Goal: Obtain resource: Obtain resource

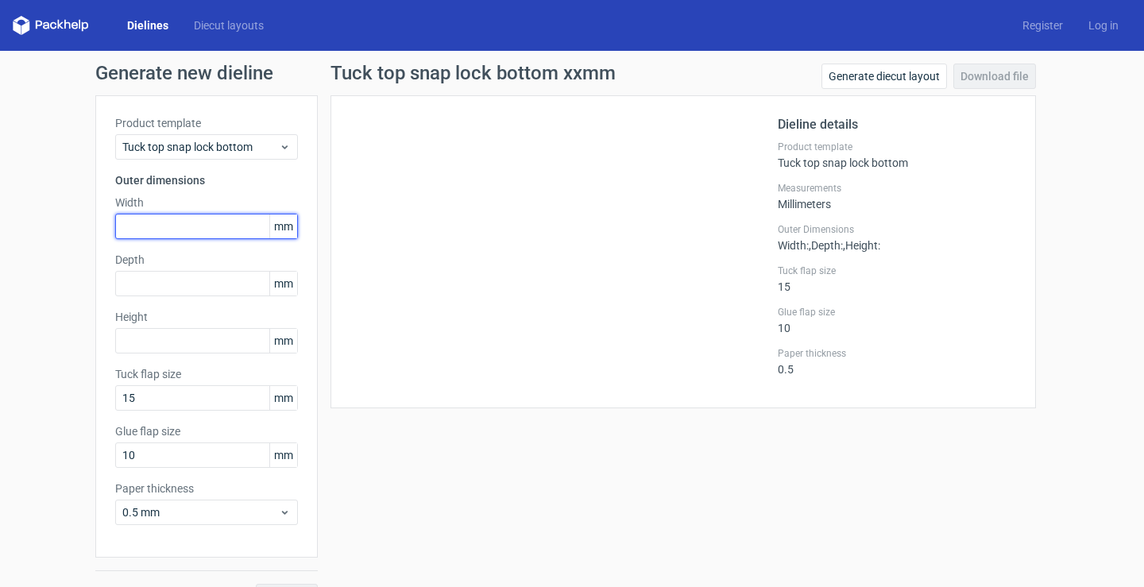
click at [156, 229] on input "text" at bounding box center [206, 226] width 183 height 25
type input "18"
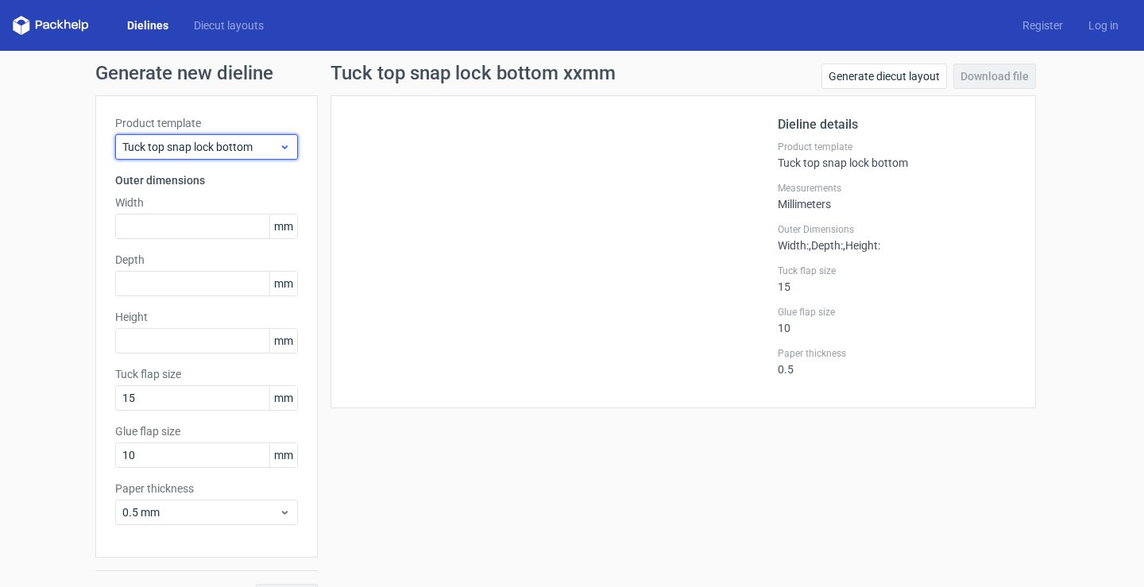
click at [241, 136] on div "Tuck top snap lock bottom" at bounding box center [206, 146] width 183 height 25
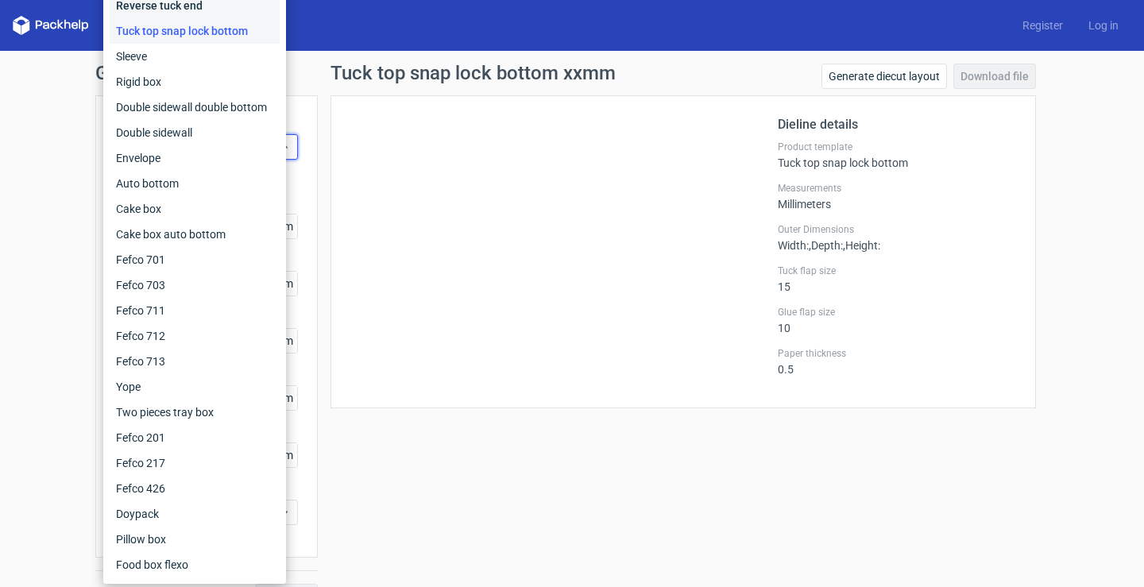
click at [182, 8] on div "Reverse tuck end" at bounding box center [195, 5] width 170 height 25
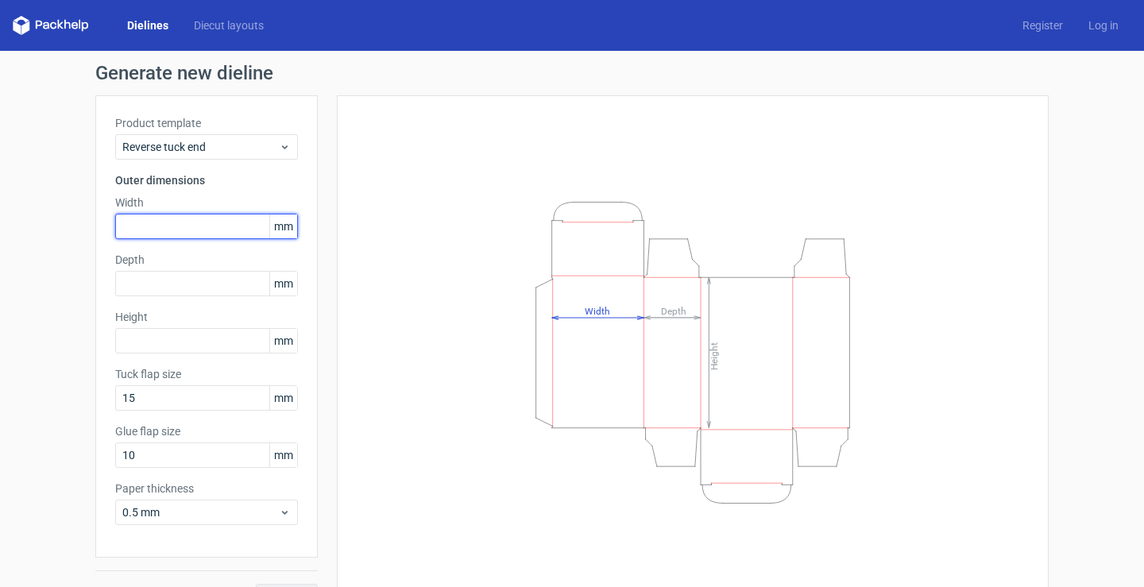
click at [152, 227] on input "text" at bounding box center [206, 226] width 183 height 25
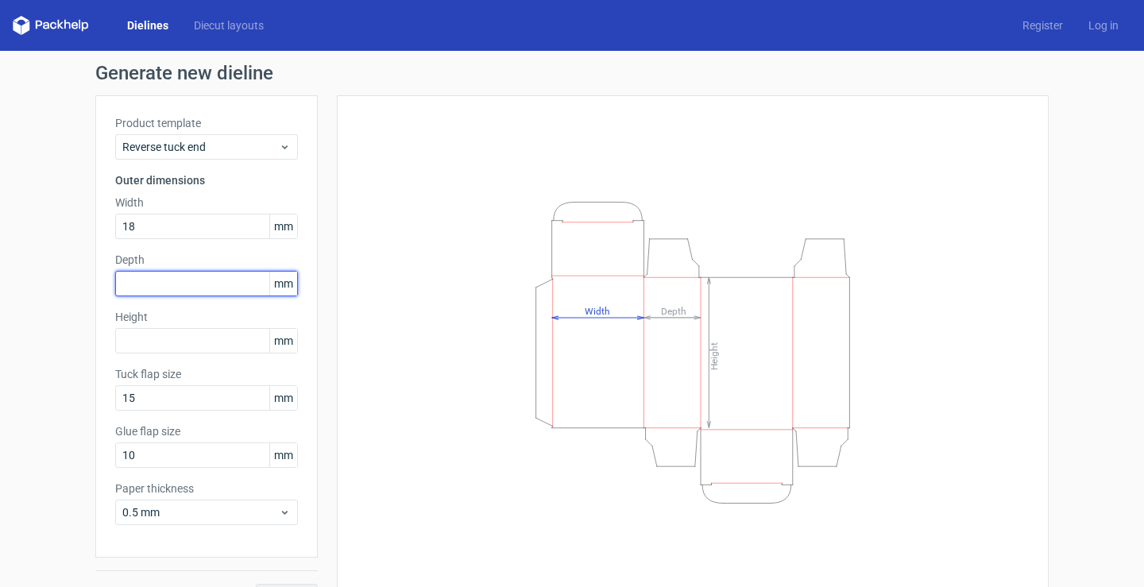
click at [163, 290] on div "Depth mm" at bounding box center [206, 274] width 183 height 44
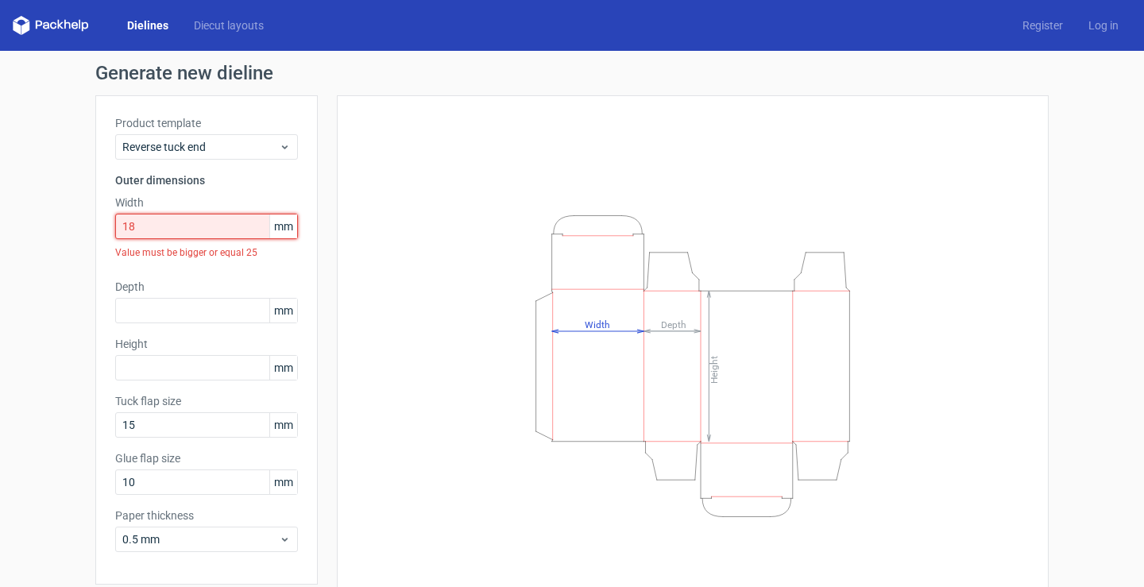
drag, startPoint x: 176, startPoint y: 228, endPoint x: 94, endPoint y: 236, distance: 82.2
click at [95, 236] on div "Product template Reverse tuck end Outer dimensions Width 18 mm Value must be bi…" at bounding box center [206, 339] width 222 height 489
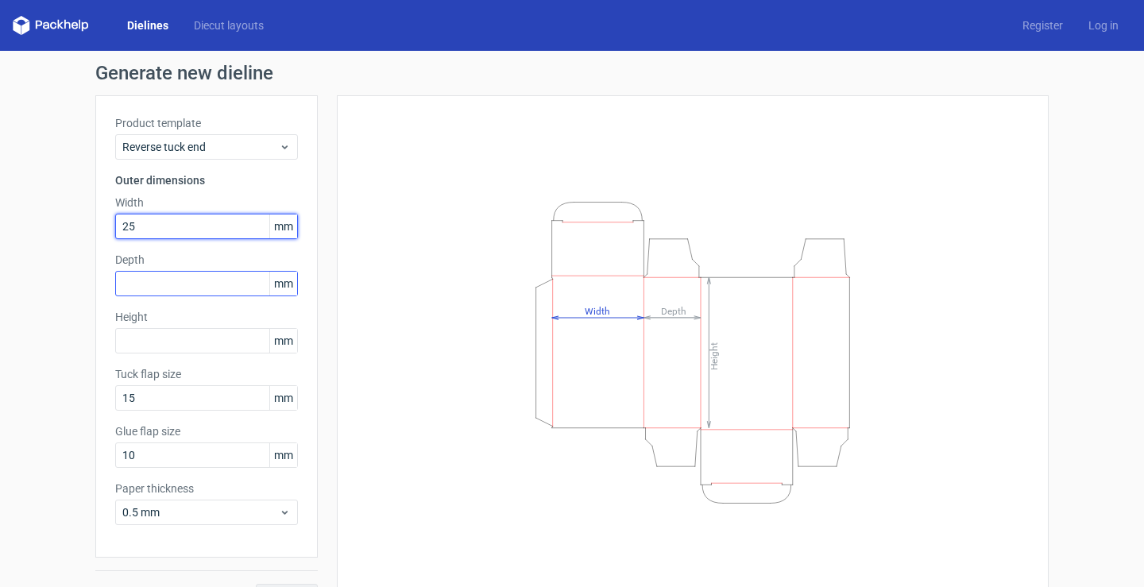
type input "25"
click at [166, 278] on input "text" at bounding box center [206, 283] width 183 height 25
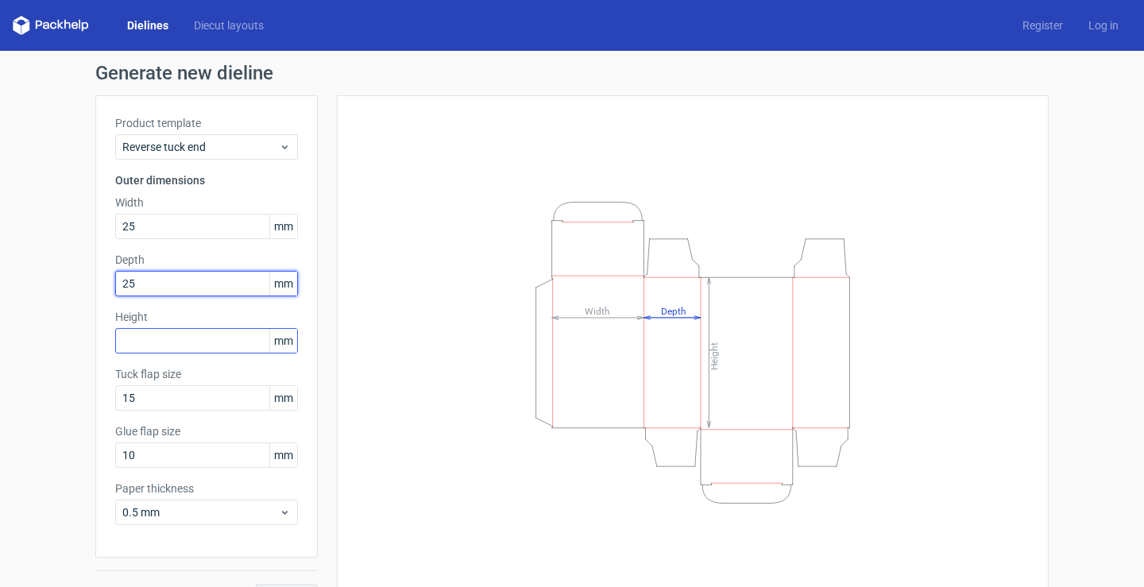
type input "25"
click at [161, 328] on input "text" at bounding box center [206, 340] width 183 height 25
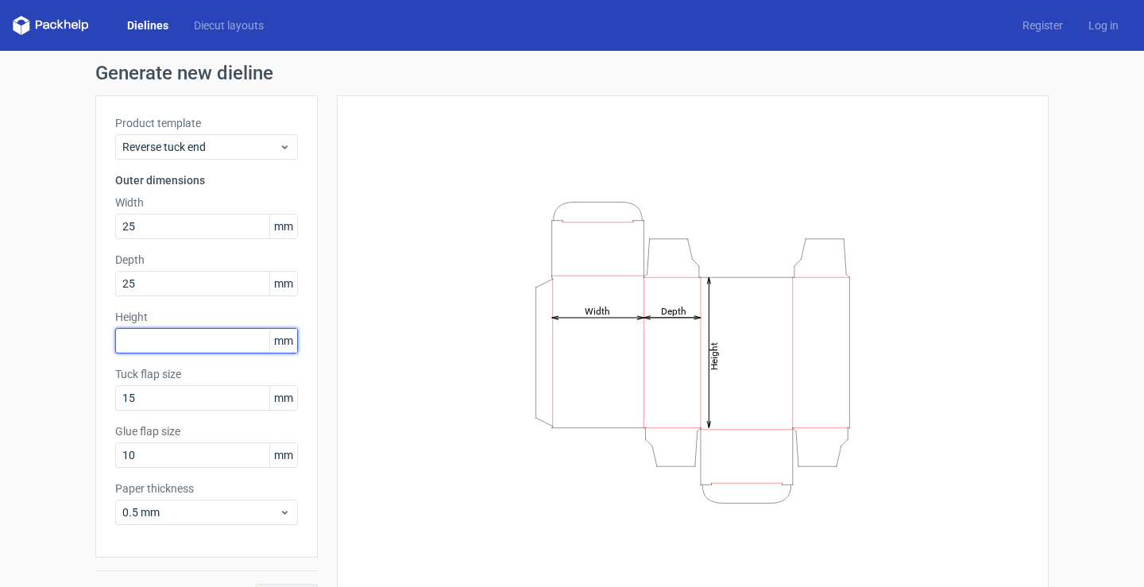
click at [179, 342] on input "text" at bounding box center [206, 340] width 183 height 25
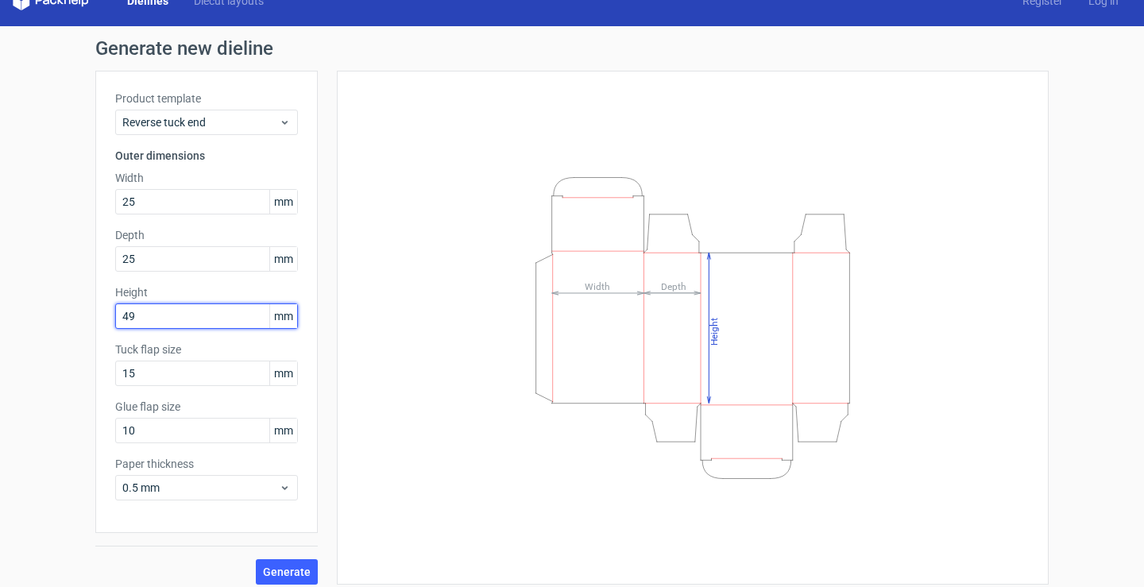
scroll to position [35, 0]
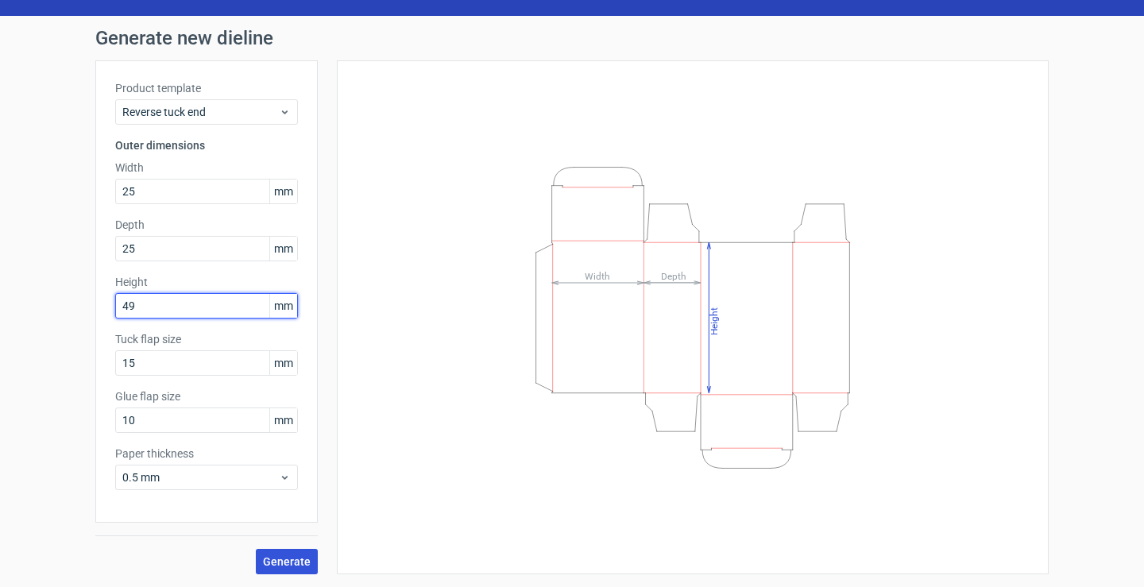
type input "49"
click at [276, 558] on span "Generate" at bounding box center [287, 561] width 48 height 11
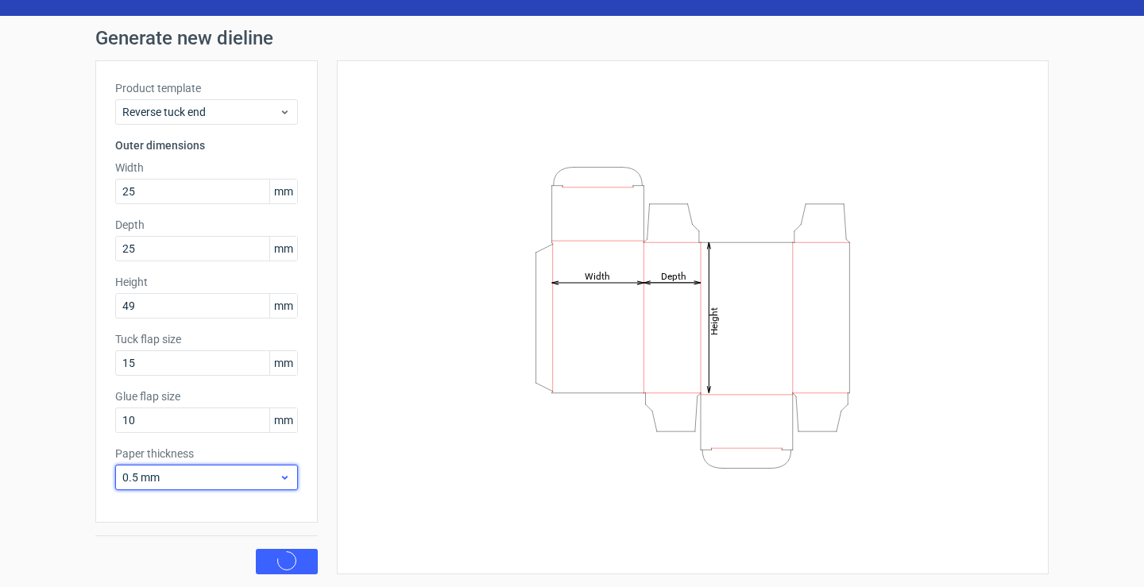
click at [235, 476] on span "0.5 mm" at bounding box center [200, 477] width 156 height 16
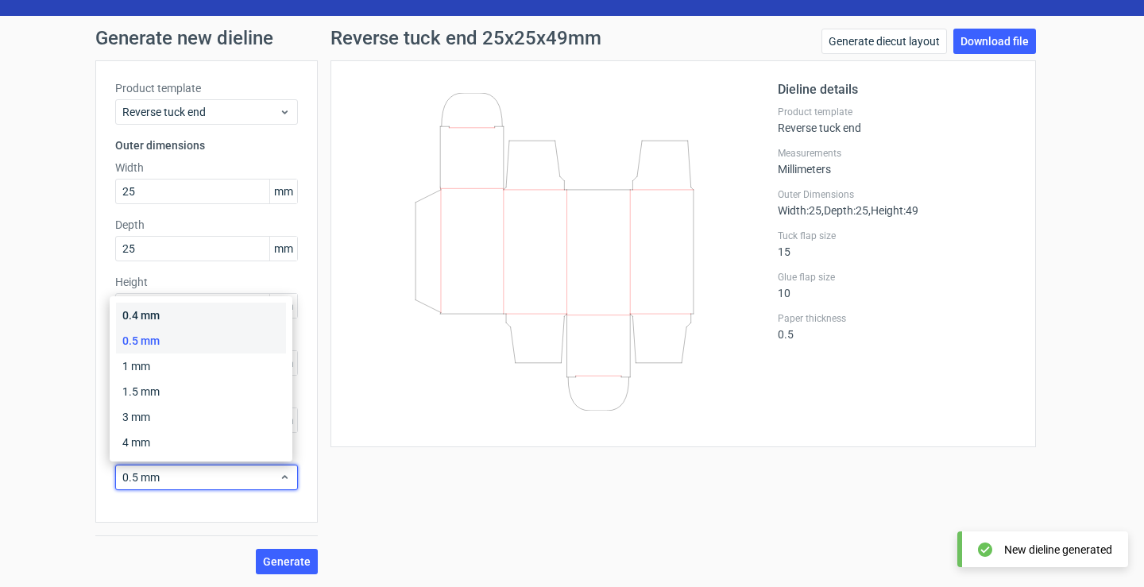
click at [180, 315] on div "0.4 mm" at bounding box center [201, 315] width 170 height 25
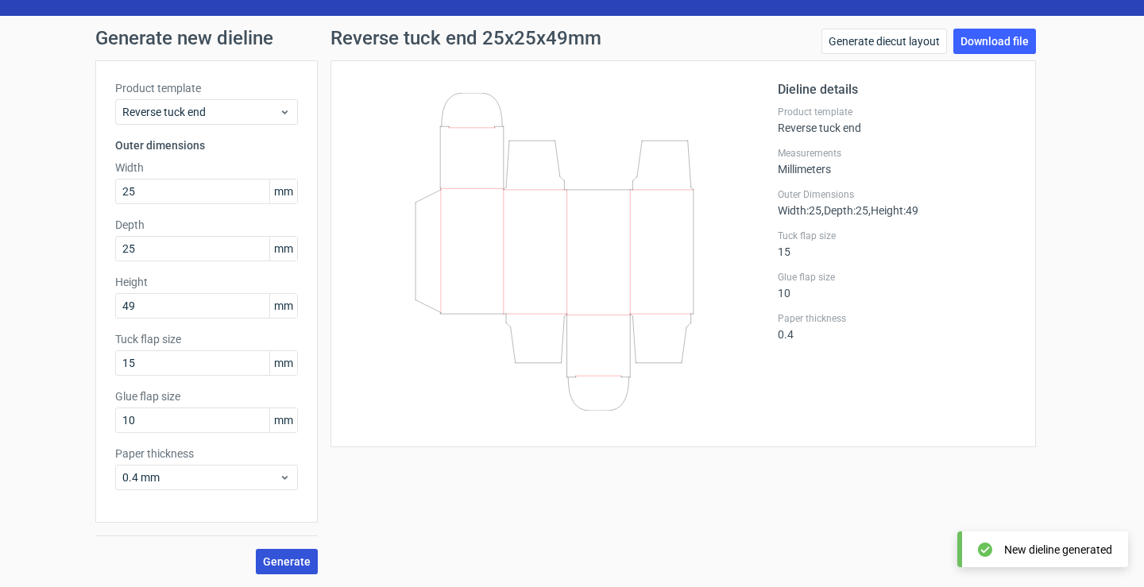
click at [276, 565] on span "Generate" at bounding box center [287, 561] width 48 height 11
